Goal: Find specific page/section: Find specific page/section

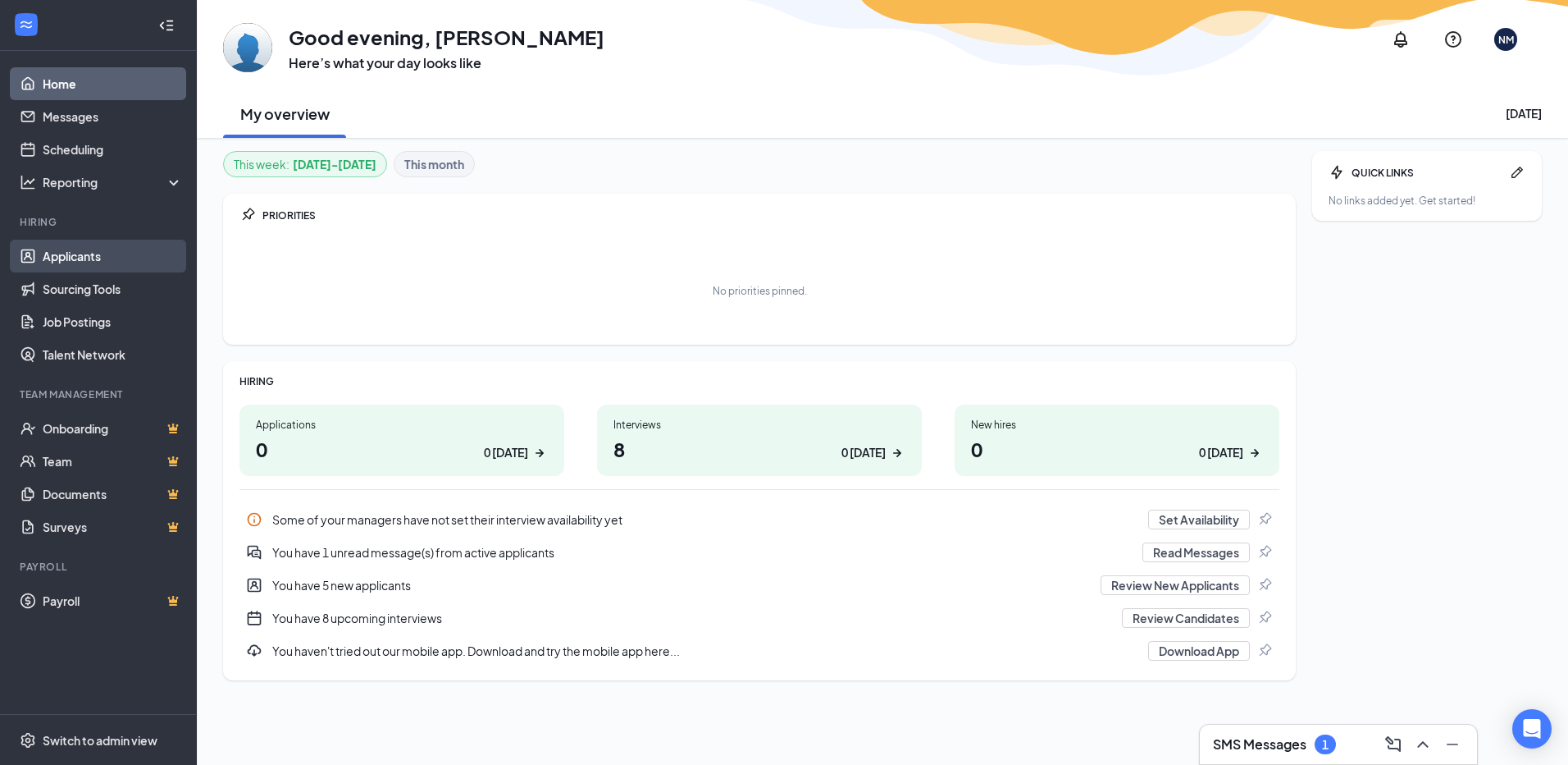
click at [75, 261] on link "Applicants" at bounding box center [113, 255] width 140 height 33
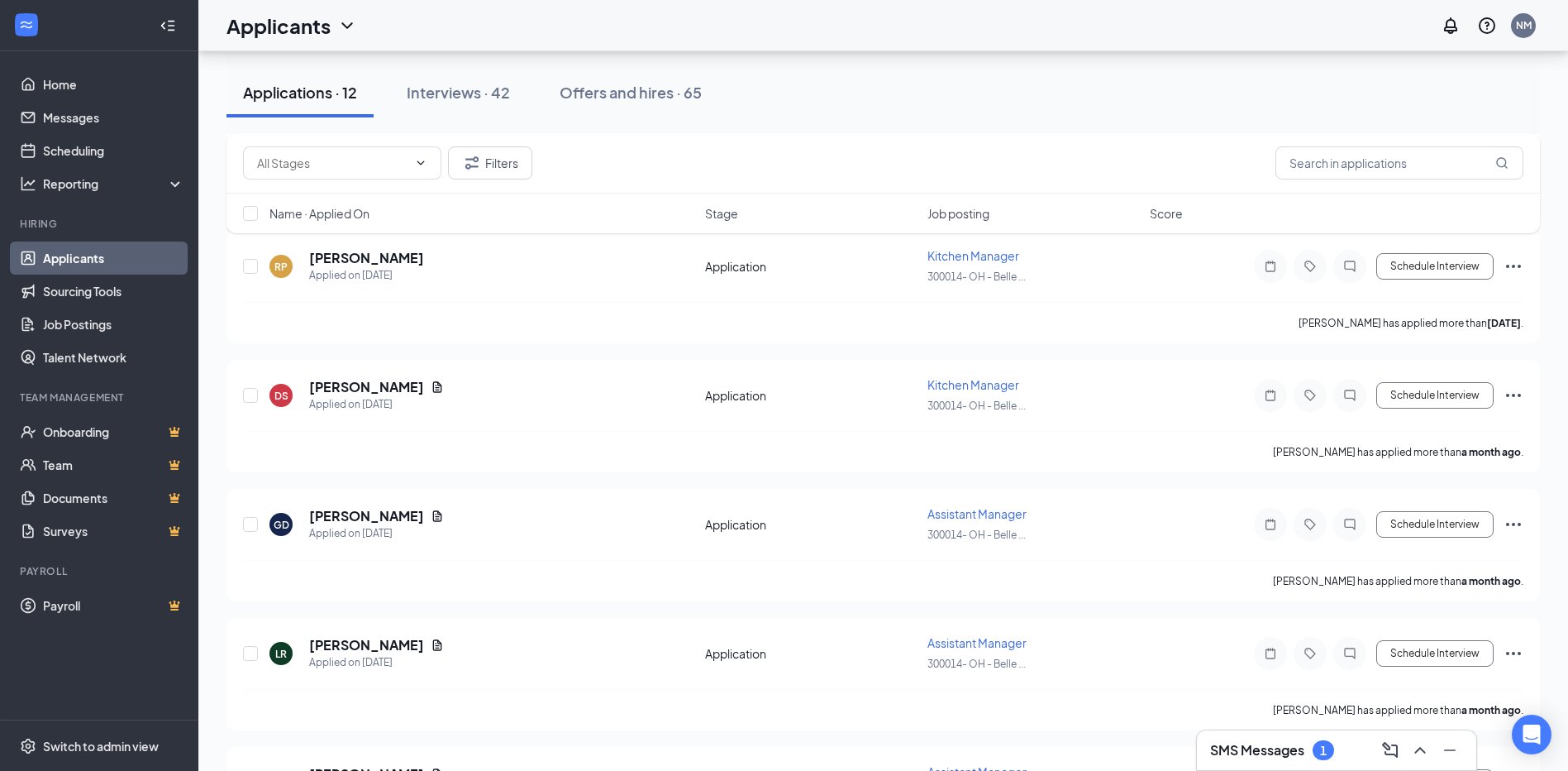
scroll to position [1101, 0]
